Goal: Task Accomplishment & Management: Use online tool/utility

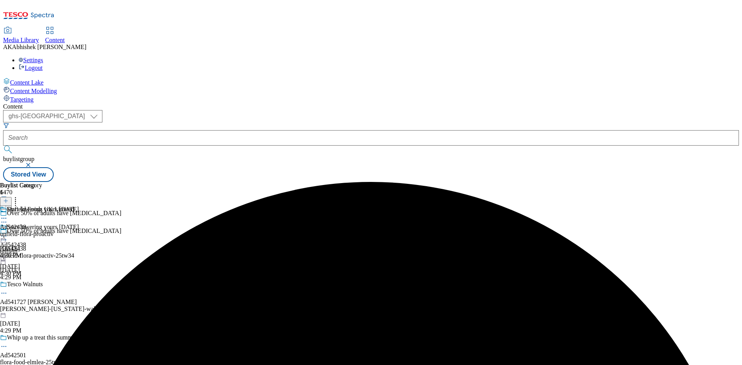
select select "ghs-[GEOGRAPHIC_DATA]"
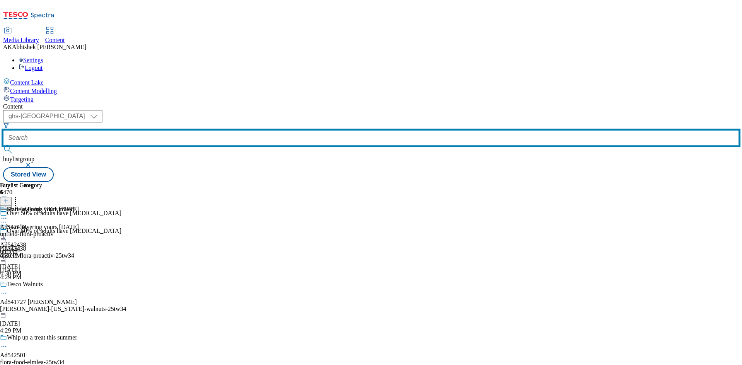
drag, startPoint x: 167, startPoint y: 56, endPoint x: 186, endPoint y: 56, distance: 18.6
click at [171, 130] on input "text" at bounding box center [371, 137] width 736 height 15
click at [3, 146] on button "submit" at bounding box center [8, 150] width 11 height 8
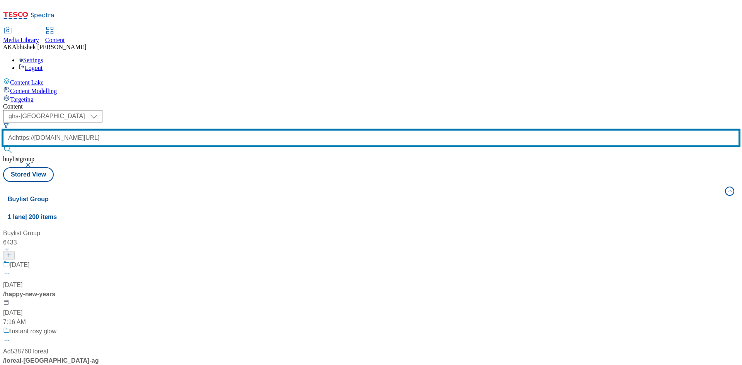
scroll to position [0, 159]
click at [3, 146] on button "submit" at bounding box center [8, 150] width 11 height 8
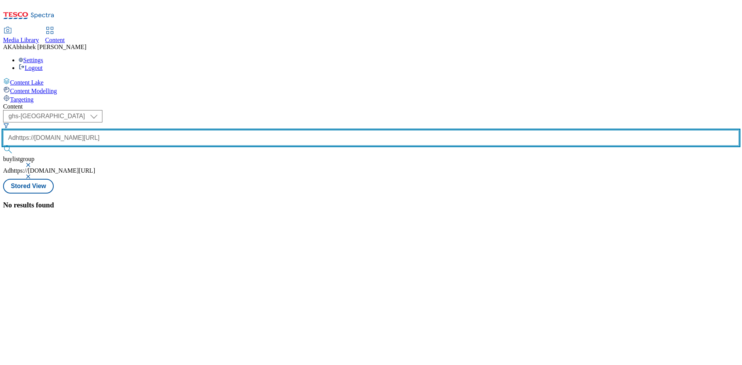
click at [176, 130] on input "Adhttps://[DOMAIN_NAME][URL]" at bounding box center [371, 137] width 736 height 15
paste input "541727"
type input "Ad541727"
click at [3, 146] on button "submit" at bounding box center [8, 150] width 11 height 8
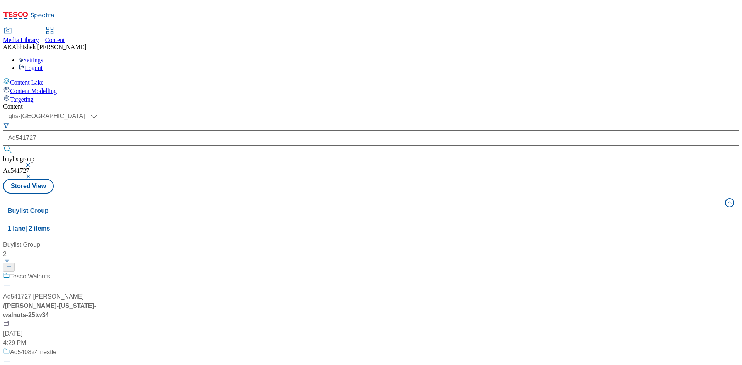
click at [100, 272] on div "Tesco Walnuts" at bounding box center [51, 282] width 97 height 20
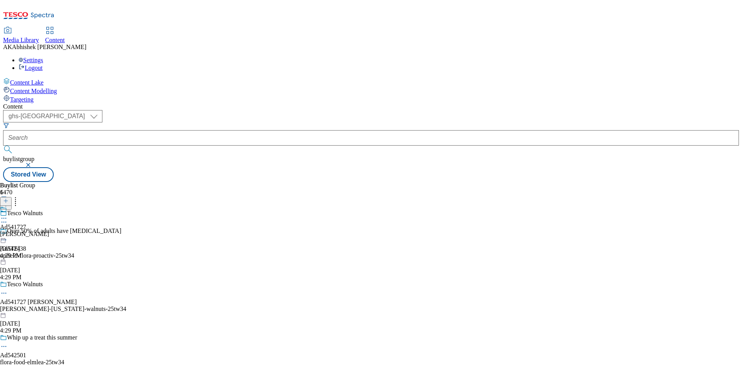
click at [8, 290] on icon at bounding box center [4, 294] width 8 height 8
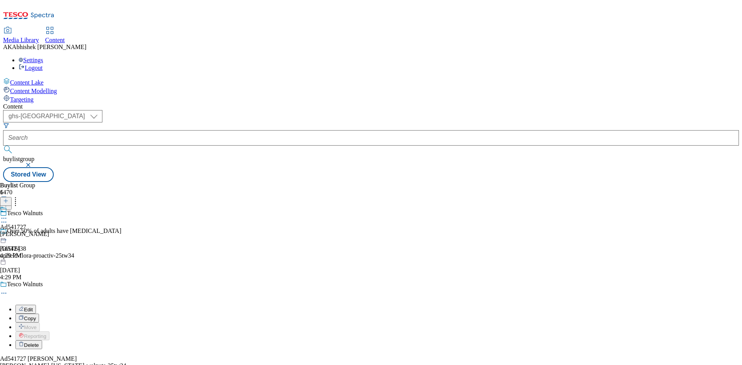
click at [33, 307] on span "Edit" at bounding box center [28, 310] width 9 height 6
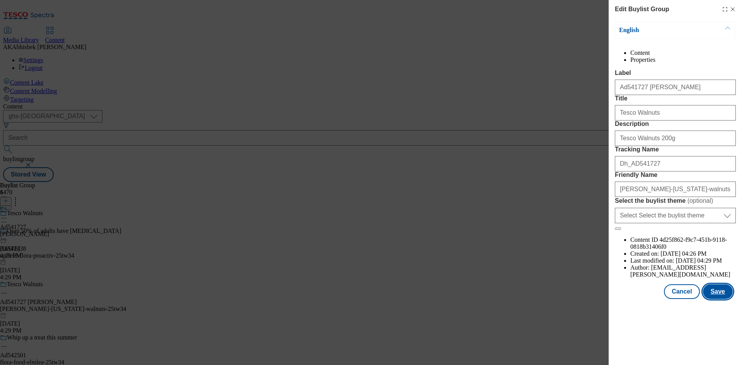
click at [727, 299] on button "Save" at bounding box center [718, 292] width 30 height 15
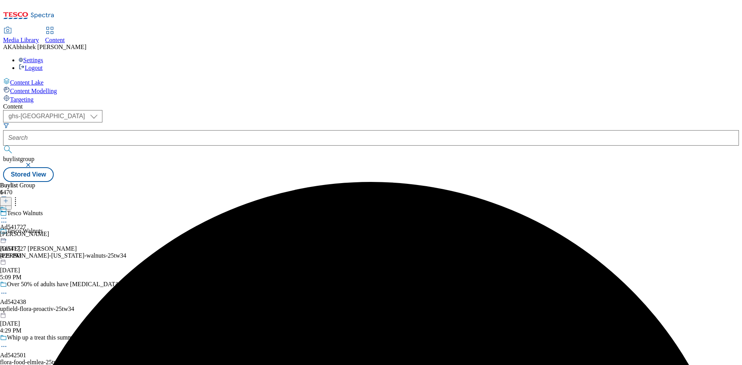
click at [8, 215] on icon at bounding box center [4, 219] width 8 height 8
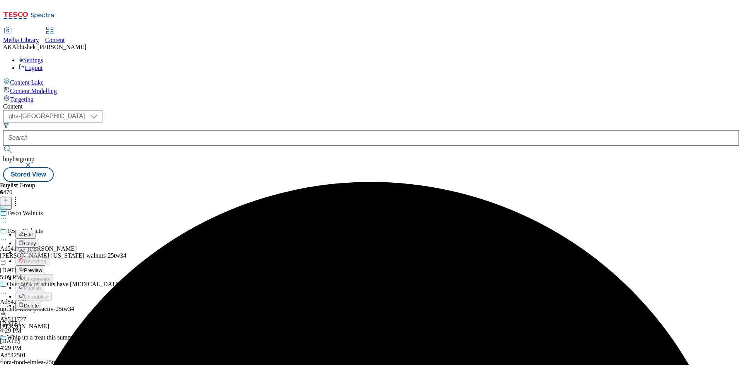
click at [33, 232] on span "Edit" at bounding box center [28, 235] width 9 height 6
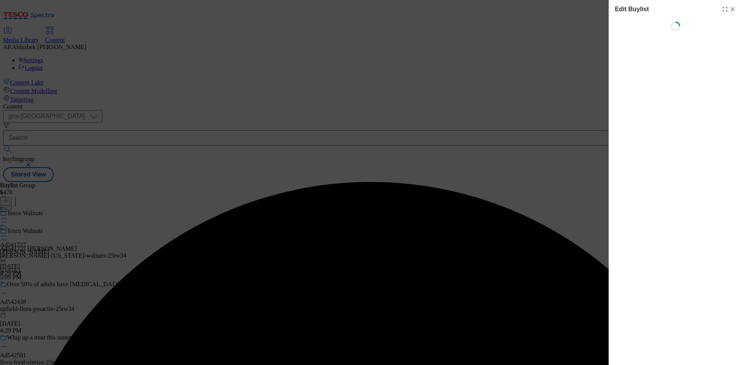
select select "tactical"
select select "supplier funded short term 1-3 weeks"
select select "dunnhumby"
select select "Banner"
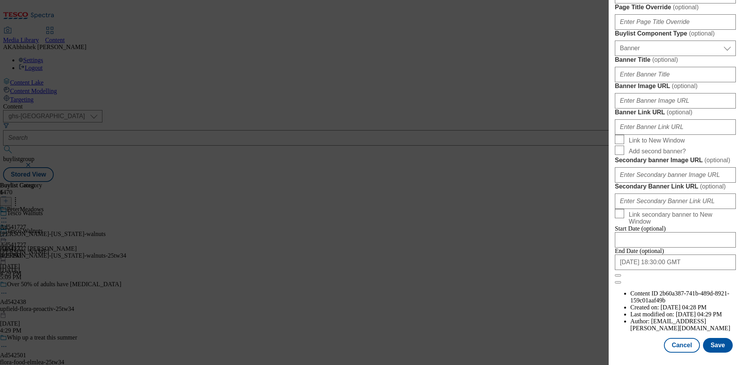
scroll to position [759, 0]
click at [684, 270] on input "[DATE] 18:30:00 GMT" at bounding box center [675, 262] width 121 height 15
select select "2026"
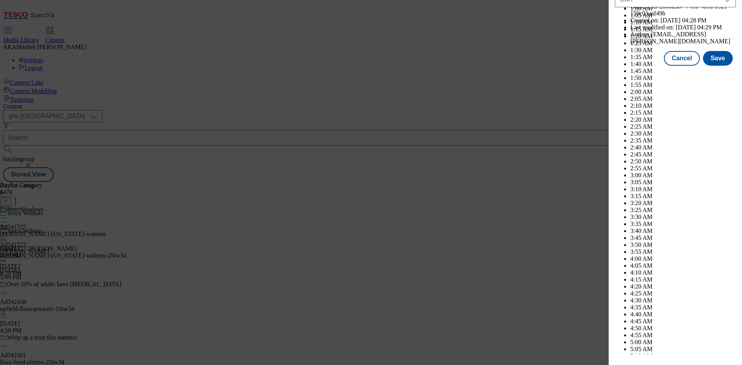
scroll to position [3172, 0]
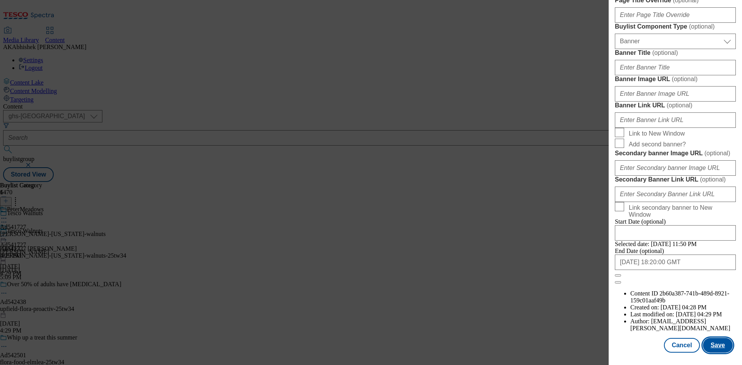
click at [716, 344] on button "Save" at bounding box center [718, 345] width 30 height 15
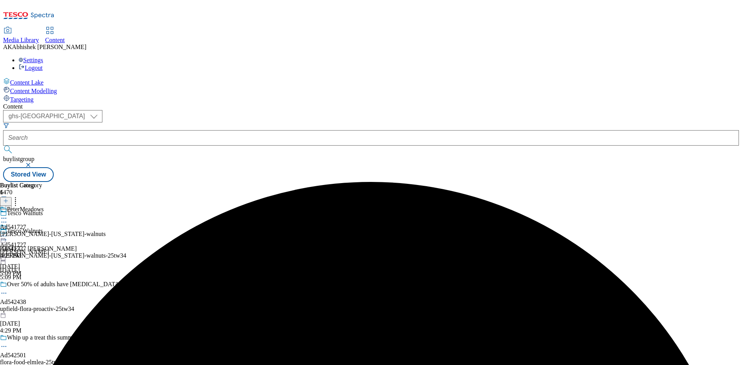
click at [8, 215] on icon at bounding box center [4, 219] width 8 height 8
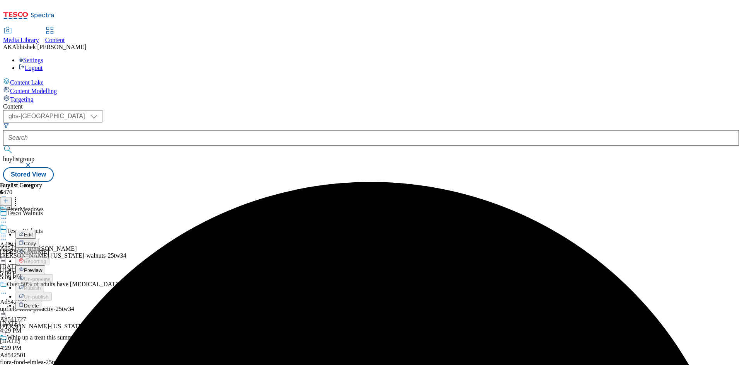
click at [36, 230] on button "Edit" at bounding box center [25, 234] width 20 height 9
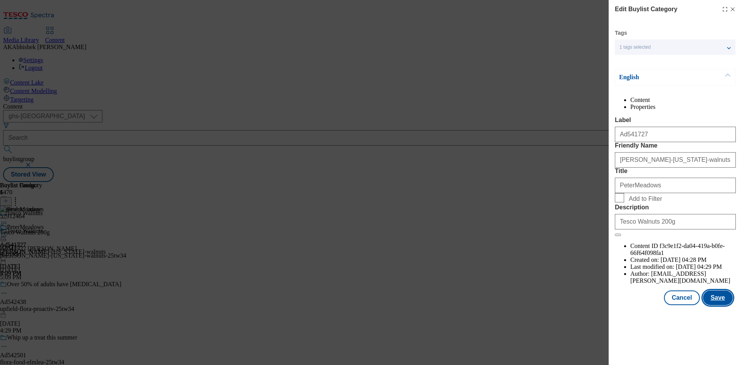
click at [721, 305] on button "Save" at bounding box center [718, 298] width 30 height 15
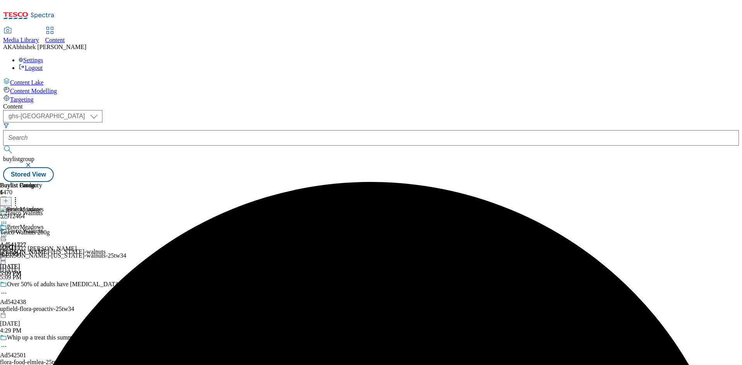
click at [8, 232] on icon at bounding box center [4, 236] width 8 height 8
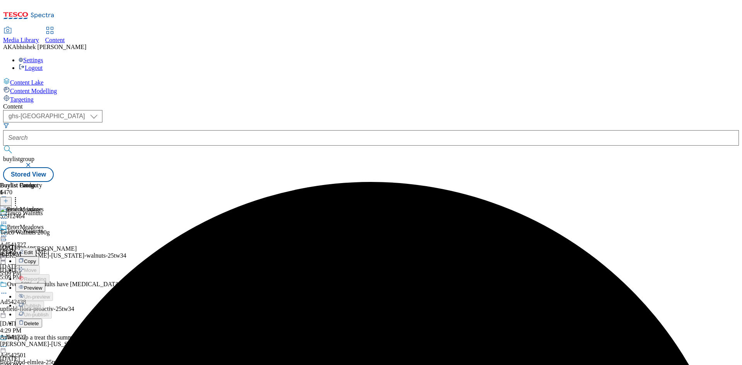
click at [42, 285] on span "Preview" at bounding box center [33, 288] width 18 height 6
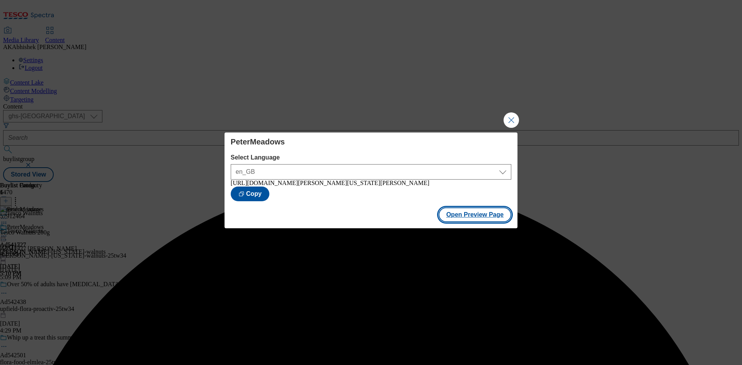
click at [484, 221] on button "Open Preview Page" at bounding box center [475, 215] width 73 height 15
click at [513, 117] on button "Close Modal" at bounding box center [511, 120] width 15 height 15
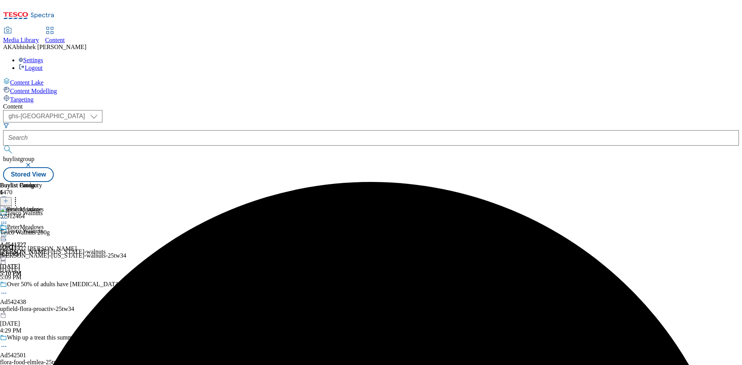
click at [8, 232] on icon at bounding box center [4, 236] width 8 height 8
click at [41, 312] on span "Publish" at bounding box center [32, 315] width 17 height 6
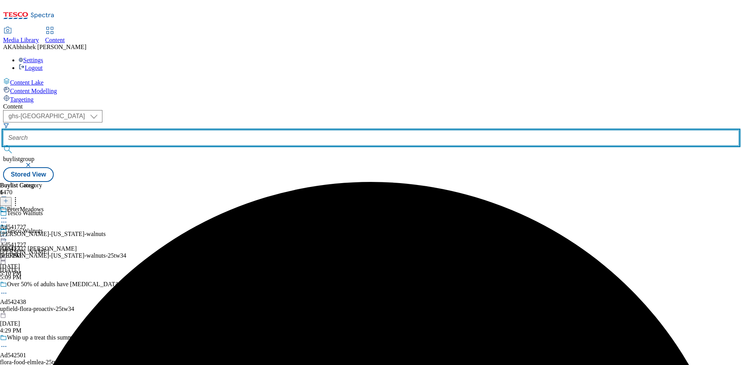
click at [180, 130] on input "text" at bounding box center [371, 137] width 736 height 15
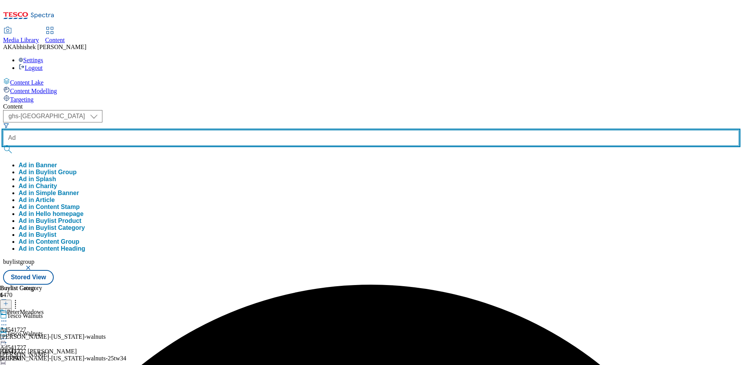
paste input "542147"
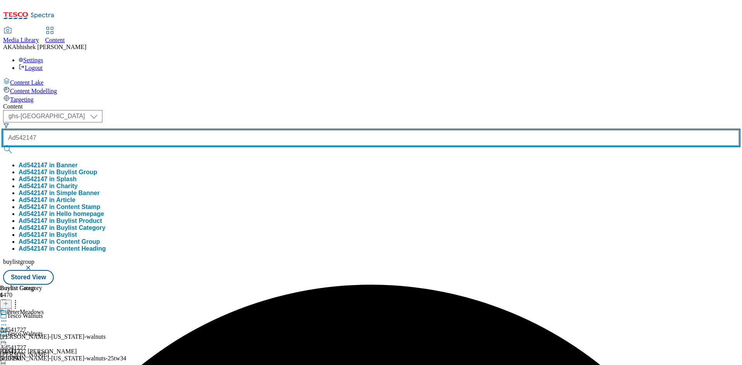
type input "Ad542147"
click at [3, 146] on button "submit" at bounding box center [8, 150] width 11 height 8
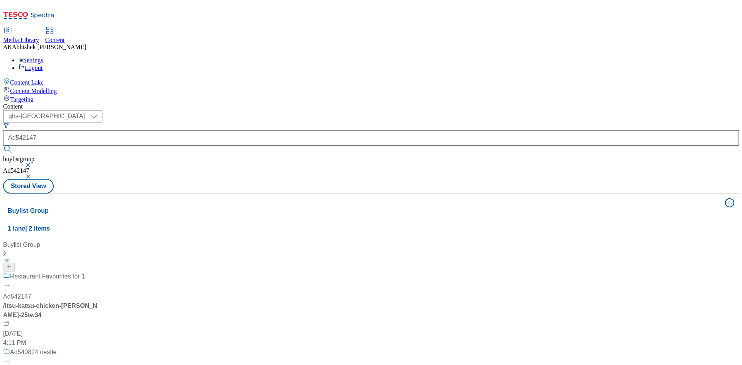
click at [100, 272] on div "Restaurant Favourites for 1 Ad542147 / itsu-katsu-chicken-[PERSON_NAME]-25tw34 …" at bounding box center [51, 310] width 97 height 76
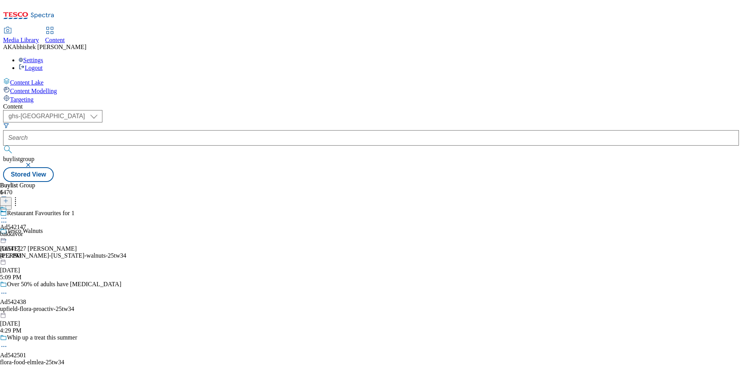
click at [8, 218] on icon at bounding box center [4, 222] width 8 height 8
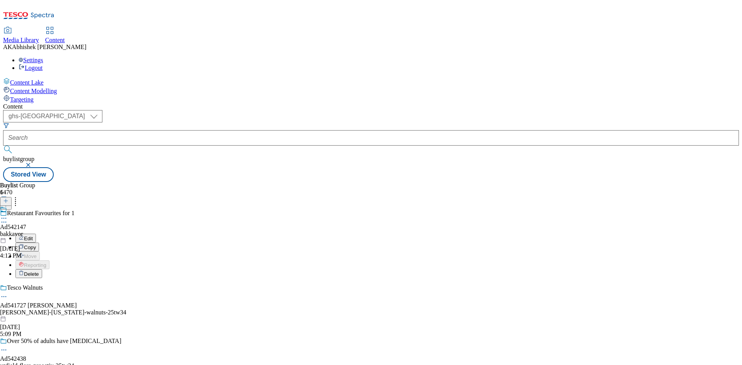
click at [33, 236] on span "Edit" at bounding box center [28, 239] width 9 height 6
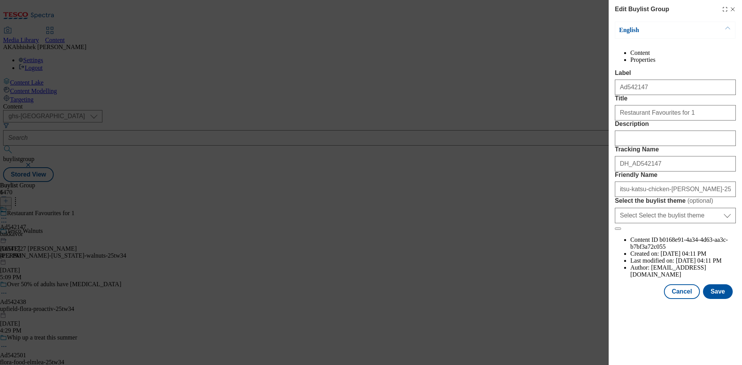
scroll to position [157, 0]
click at [725, 299] on button "Save" at bounding box center [718, 292] width 30 height 15
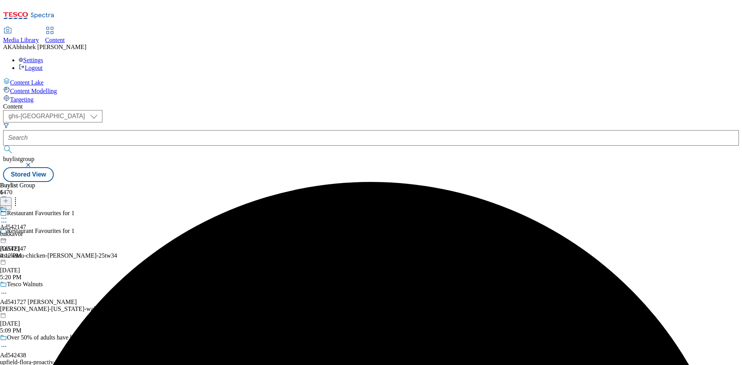
click at [8, 215] on icon at bounding box center [4, 219] width 8 height 8
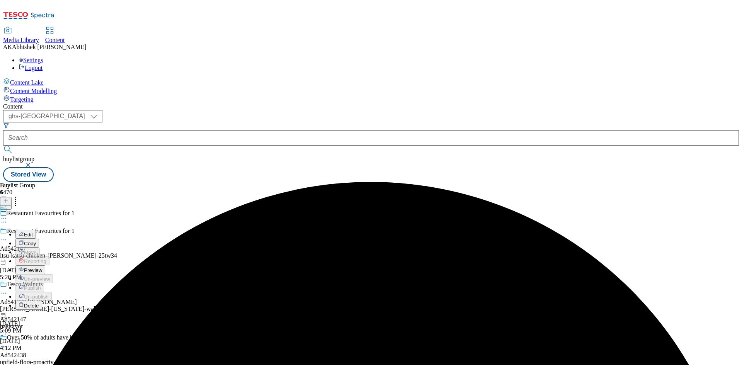
click at [33, 232] on span "Edit" at bounding box center [28, 235] width 9 height 6
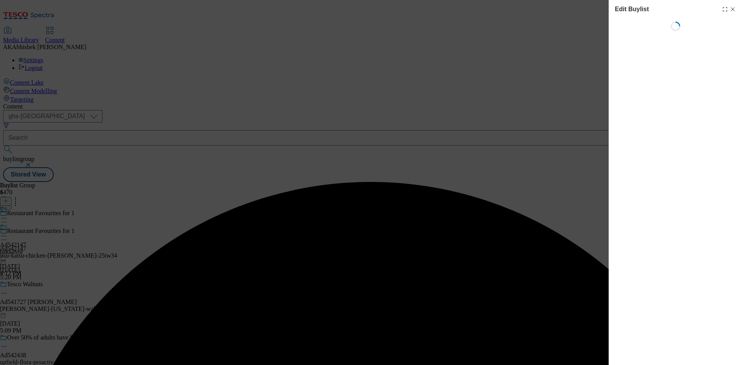
select select "tactical"
select select "supplier funded short term 1-3 weeks"
select select "dunnhumby"
select select "Banner"
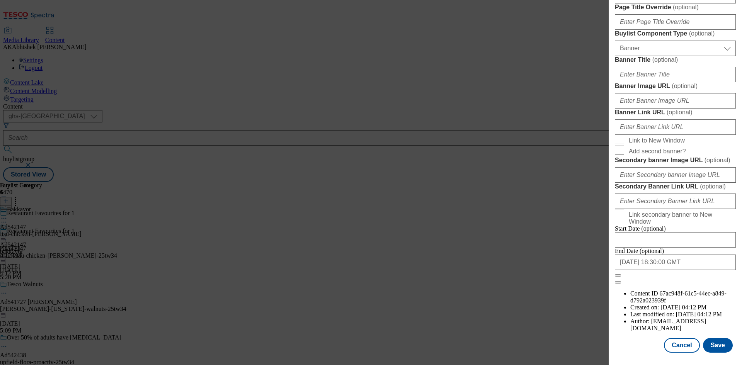
scroll to position [759, 0]
click at [713, 270] on input "[DATE] 18:30:00 GMT" at bounding box center [675, 262] width 121 height 15
select select "2025"
select select "December"
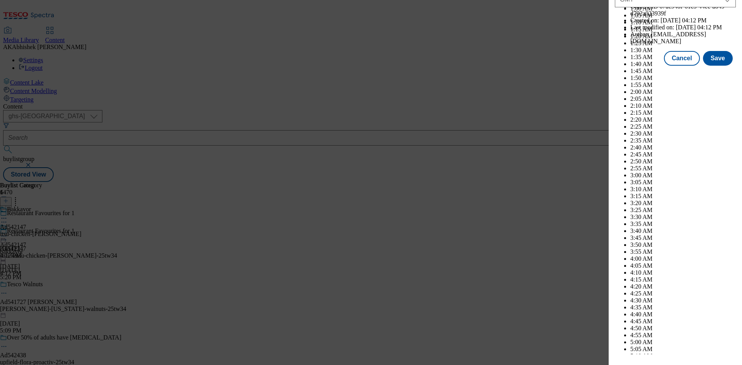
scroll to position [3172, 0]
select select "2026"
select select "January"
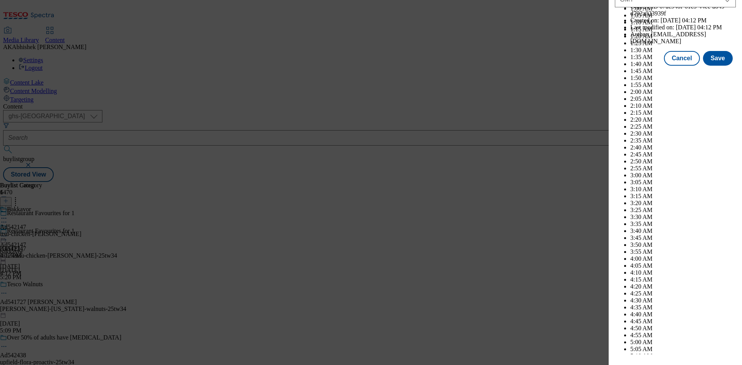
scroll to position [4077, 0]
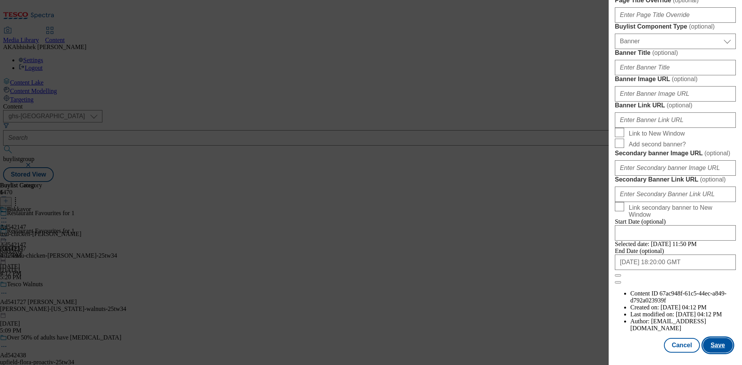
click at [720, 348] on button "Save" at bounding box center [718, 345] width 30 height 15
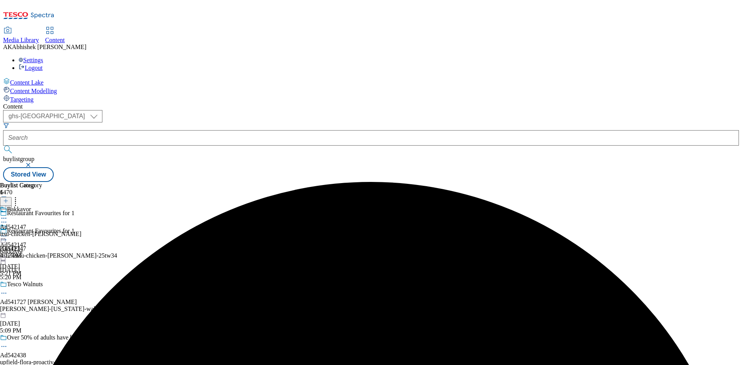
click at [8, 215] on icon at bounding box center [4, 219] width 8 height 8
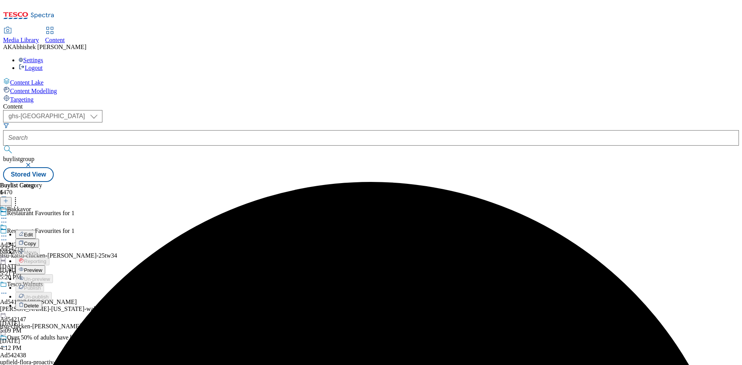
click at [33, 232] on span "Edit" at bounding box center [28, 235] width 9 height 6
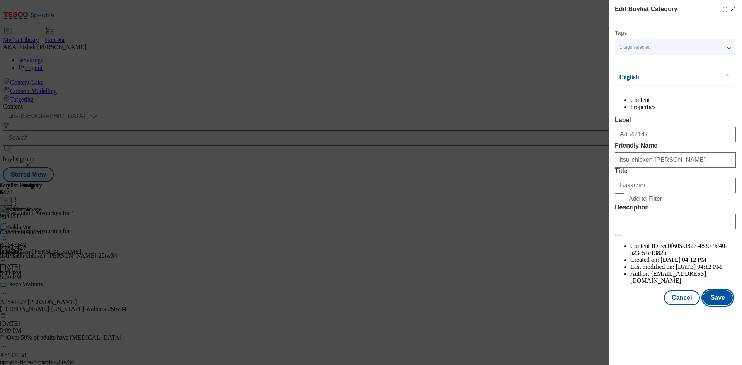
click at [721, 305] on button "Save" at bounding box center [718, 298] width 30 height 15
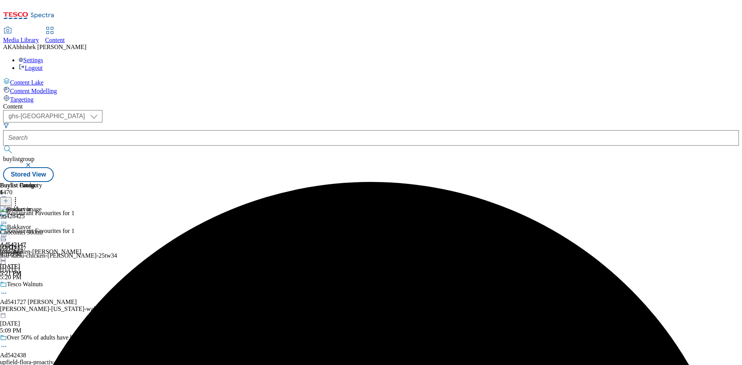
click at [82, 249] on div "itsu-chicken-[PERSON_NAME]" at bounding box center [41, 252] width 82 height 7
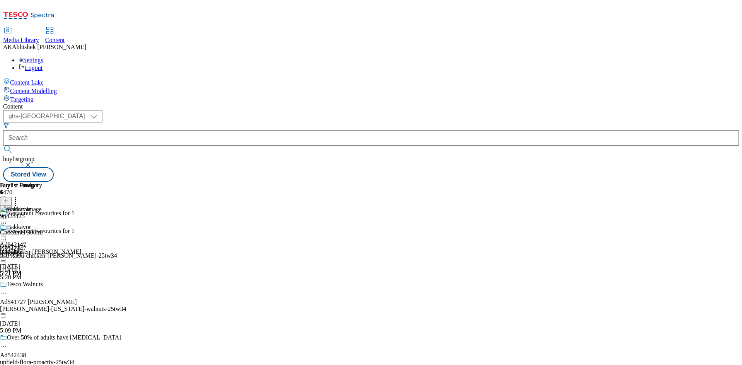
click at [7, 236] on circle at bounding box center [5, 236] width 1 height 1
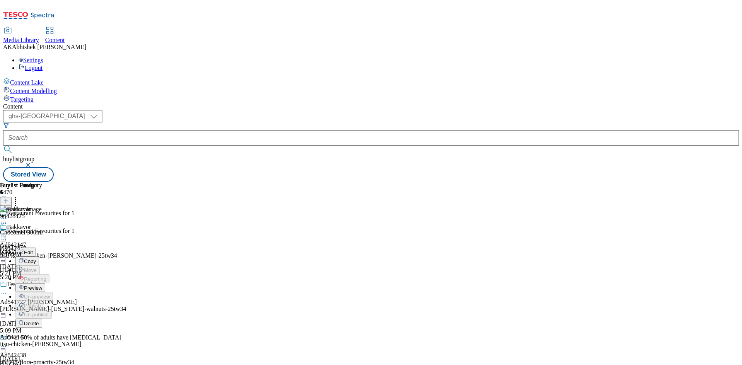
click at [82, 283] on li "Preview" at bounding box center [48, 287] width 66 height 9
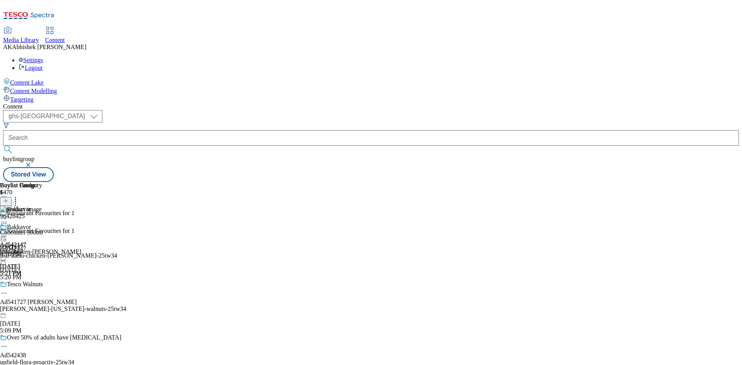
click at [8, 232] on icon at bounding box center [4, 236] width 8 height 8
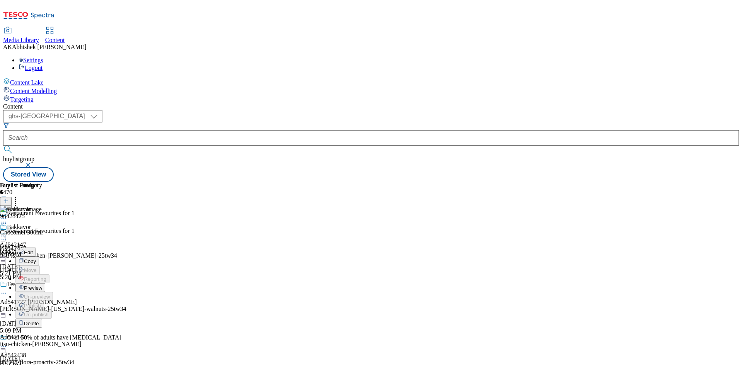
click at [45, 283] on button "Preview" at bounding box center [30, 287] width 30 height 9
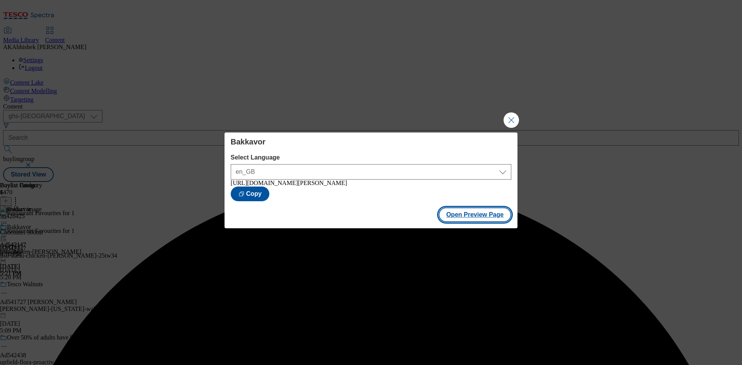
click at [486, 218] on button "Open Preview Page" at bounding box center [475, 215] width 73 height 15
click at [516, 116] on button "Close Modal" at bounding box center [511, 120] width 15 height 15
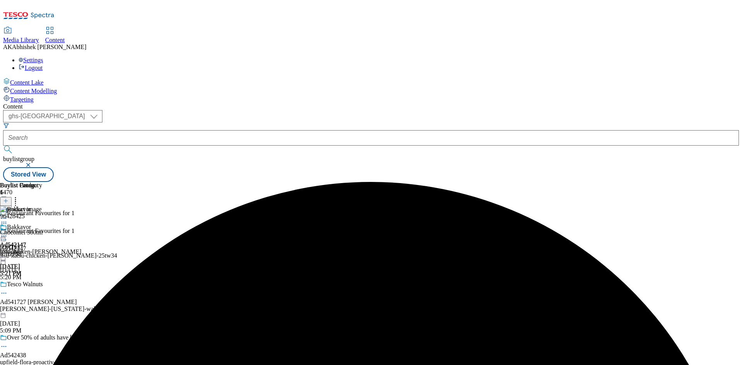
click at [8, 232] on icon at bounding box center [4, 236] width 8 height 8
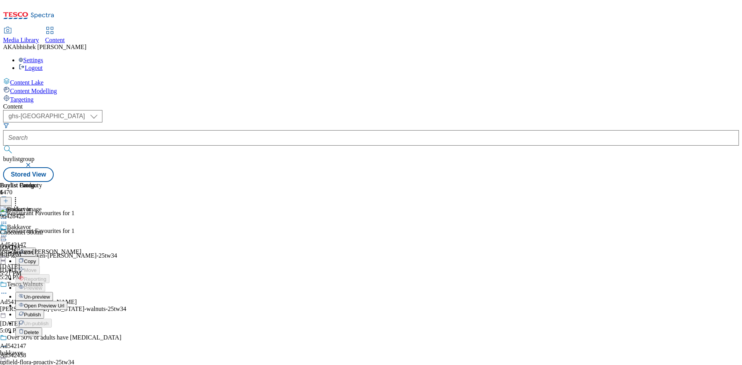
click at [41, 312] on span "Publish" at bounding box center [32, 315] width 17 height 6
